Goal: Information Seeking & Learning: Understand process/instructions

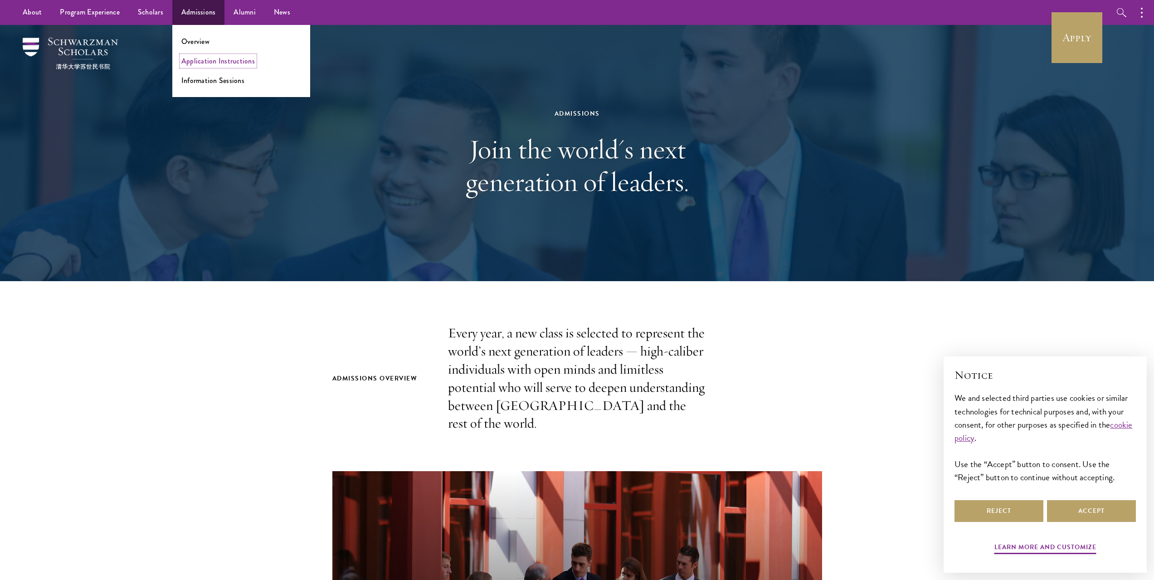
click at [225, 59] on link "Application Instructions" at bounding box center [217, 61] width 73 height 10
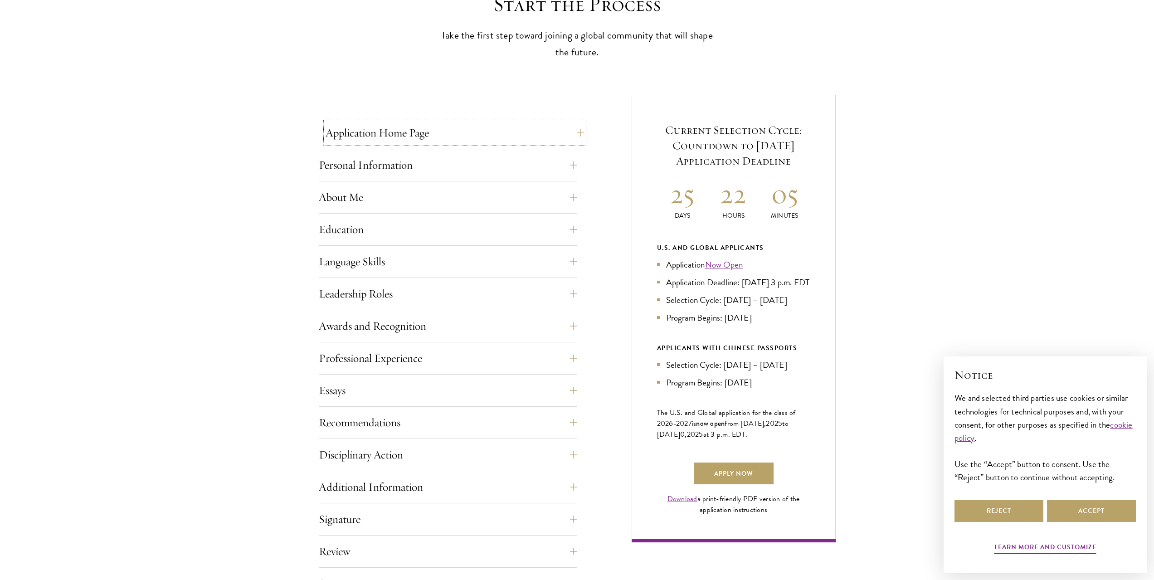
click at [561, 133] on button "Application Home Page" at bounding box center [455, 133] width 259 height 22
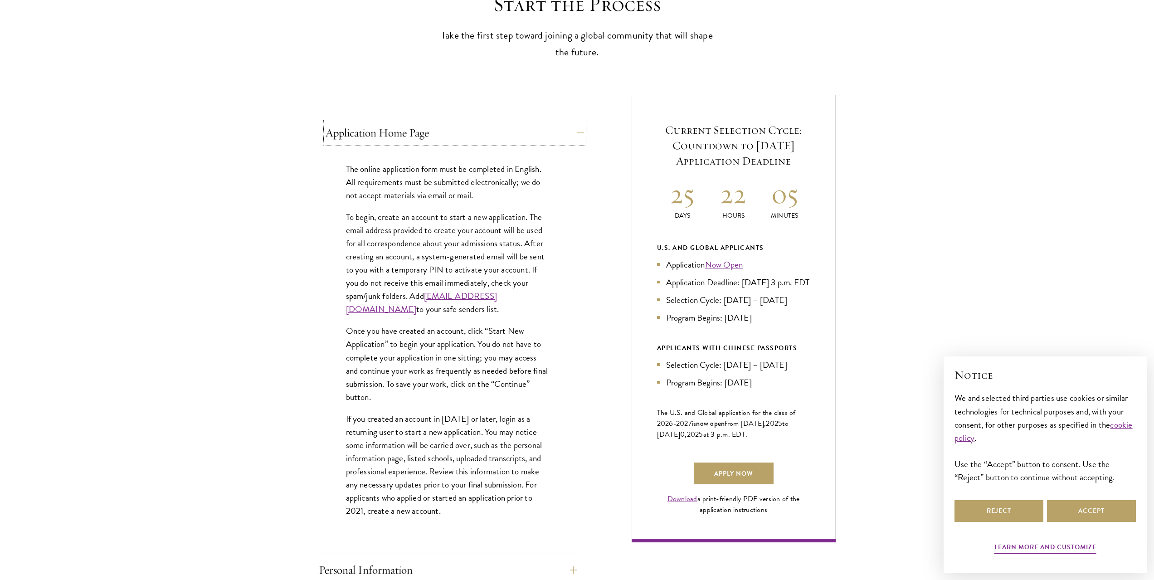
click at [561, 133] on button "Application Home Page" at bounding box center [455, 133] width 259 height 22
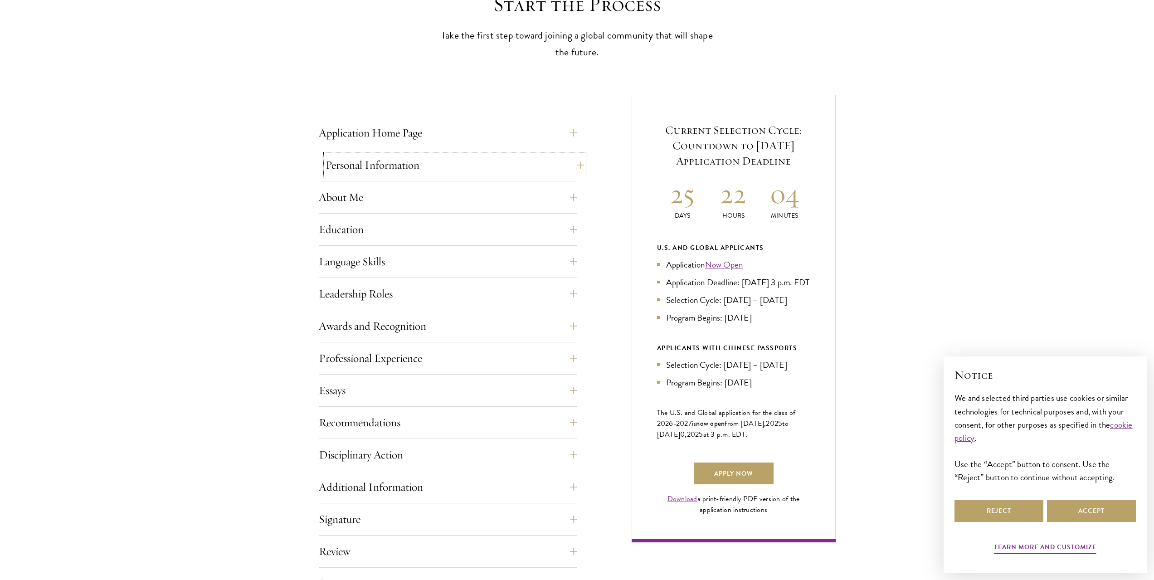
click at [552, 162] on button "Personal Information" at bounding box center [455, 165] width 259 height 22
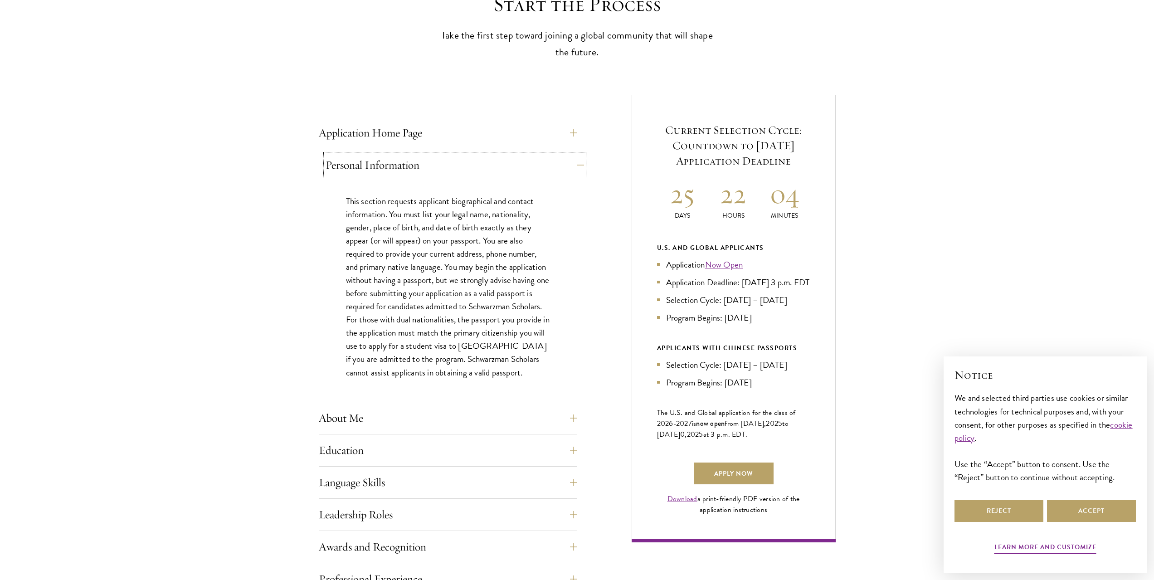
click at [552, 162] on button "Personal Information" at bounding box center [455, 165] width 259 height 22
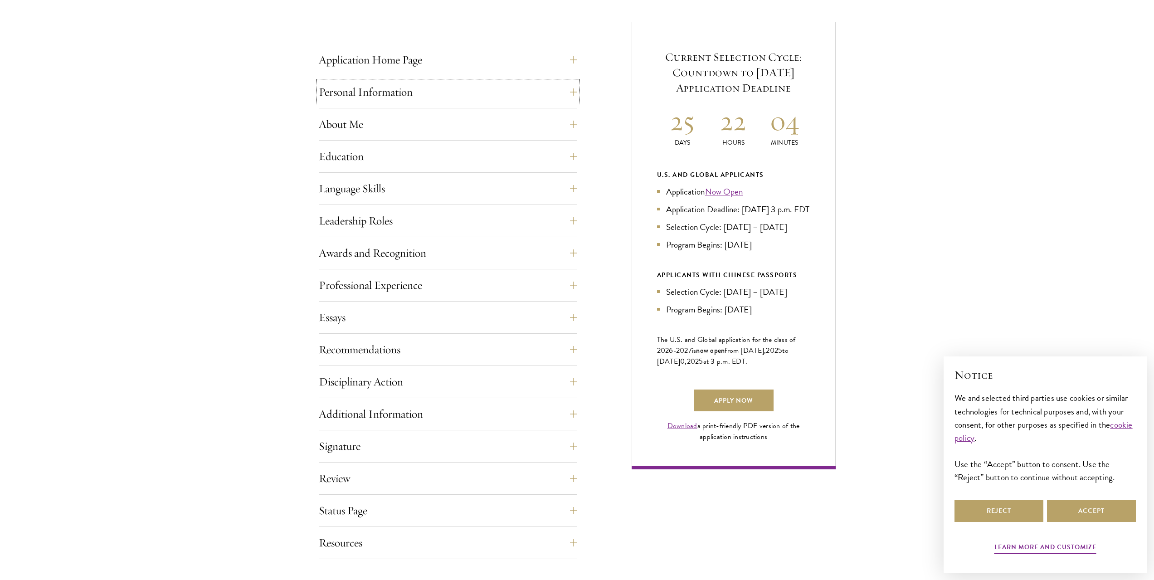
scroll to position [363, 0]
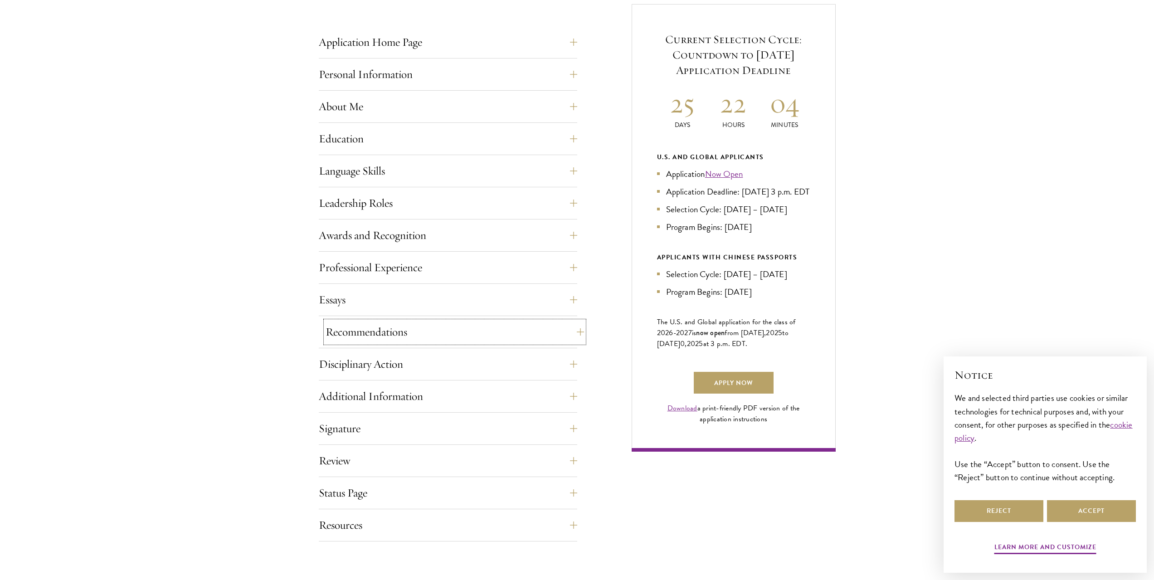
click at [548, 330] on button "Recommendations" at bounding box center [455, 332] width 259 height 22
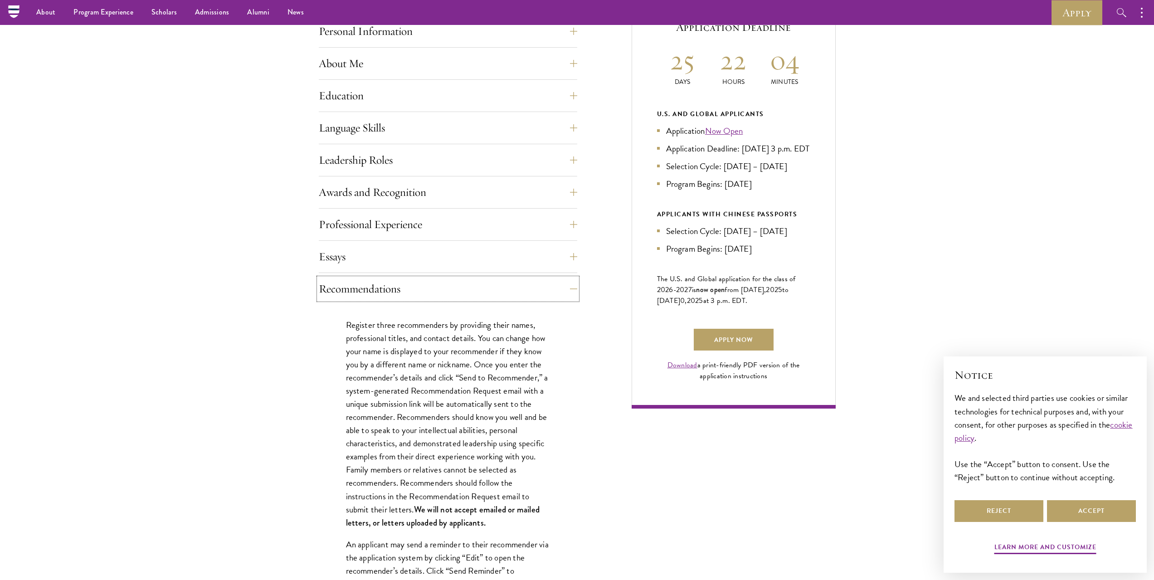
scroll to position [317, 0]
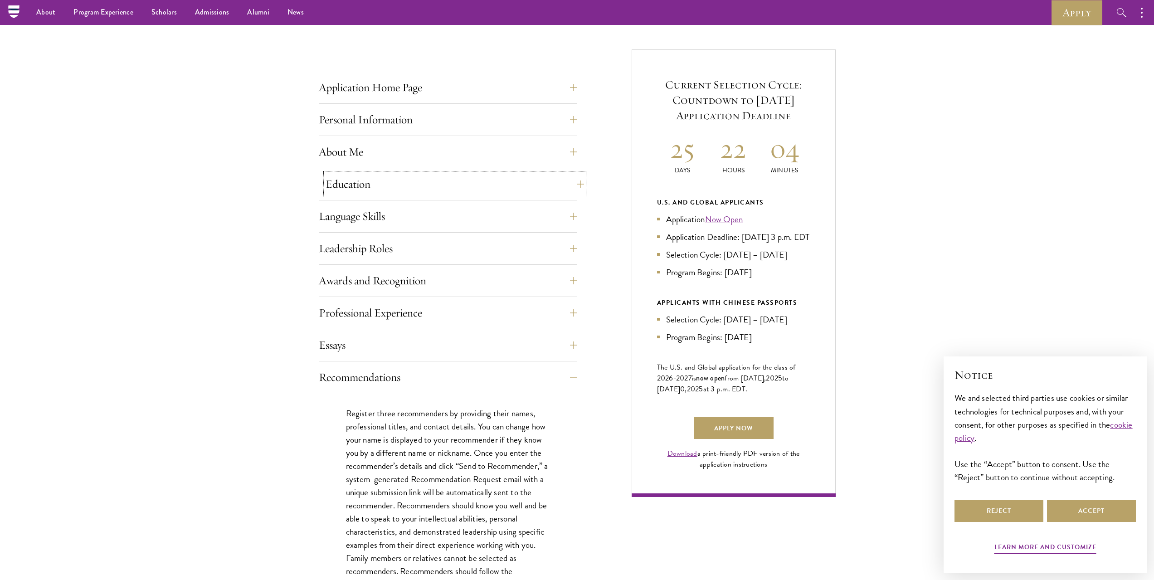
click at [531, 181] on button "Education" at bounding box center [455, 184] width 259 height 22
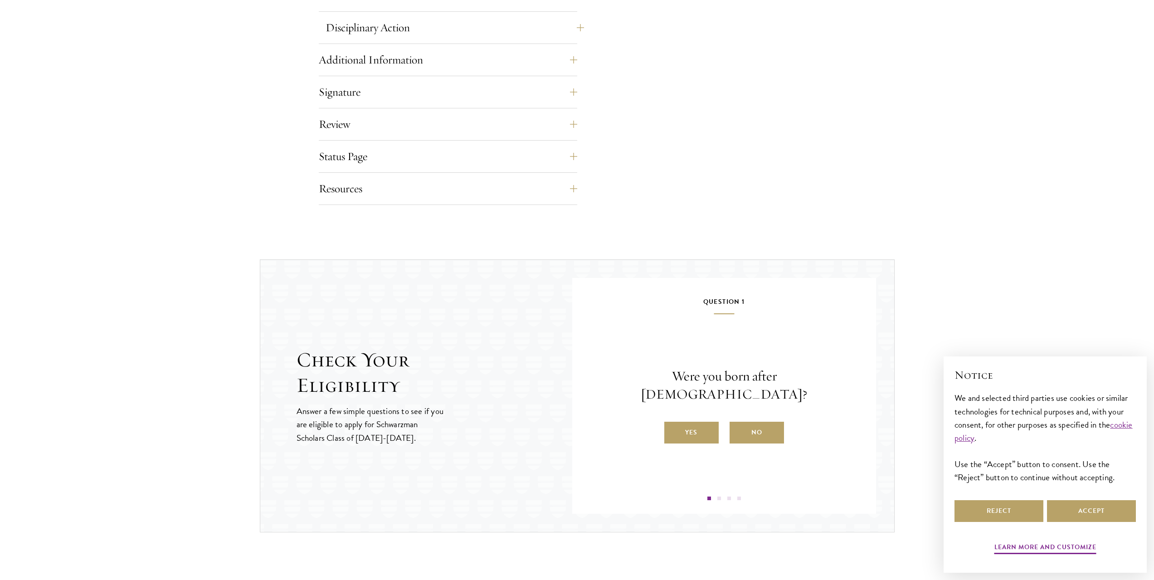
scroll to position [1769, 0]
